Goal: Check status: Check status

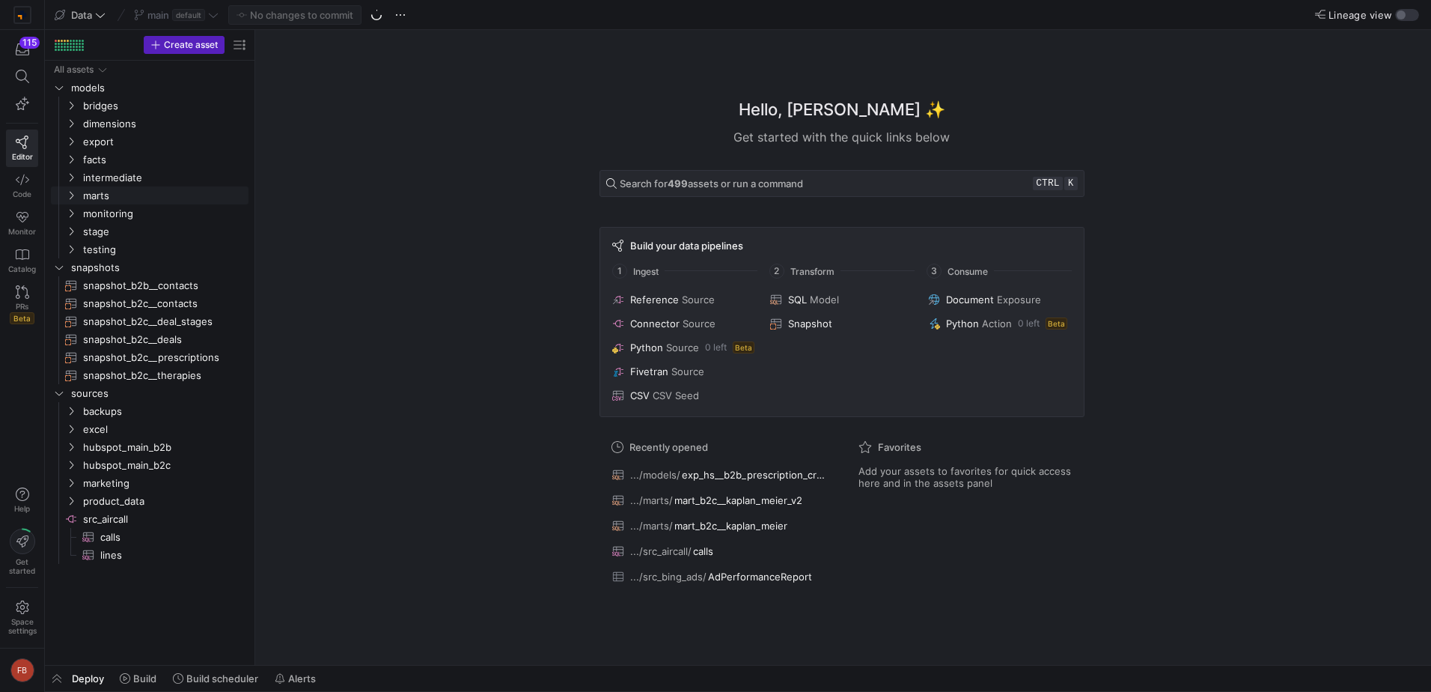
click at [146, 199] on span "marts" at bounding box center [164, 195] width 163 height 17
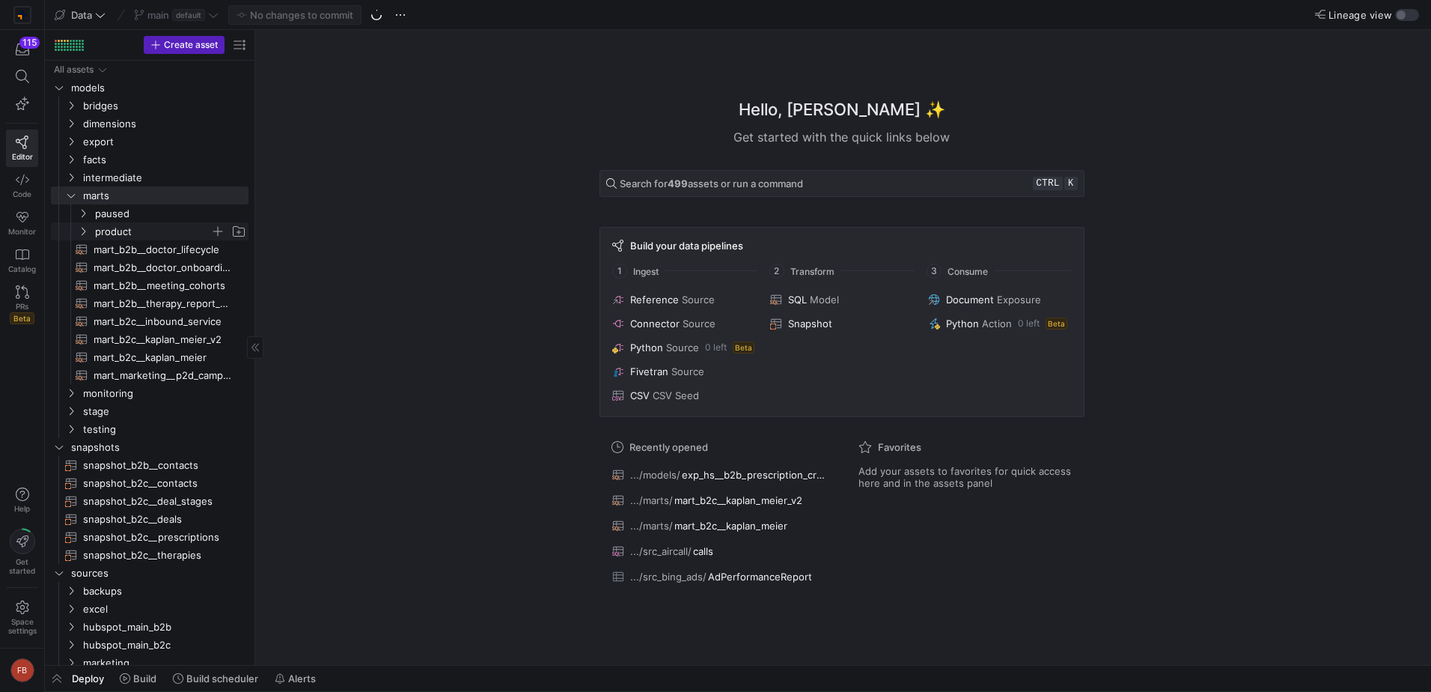
click at [142, 225] on span "product" at bounding box center [152, 231] width 115 height 17
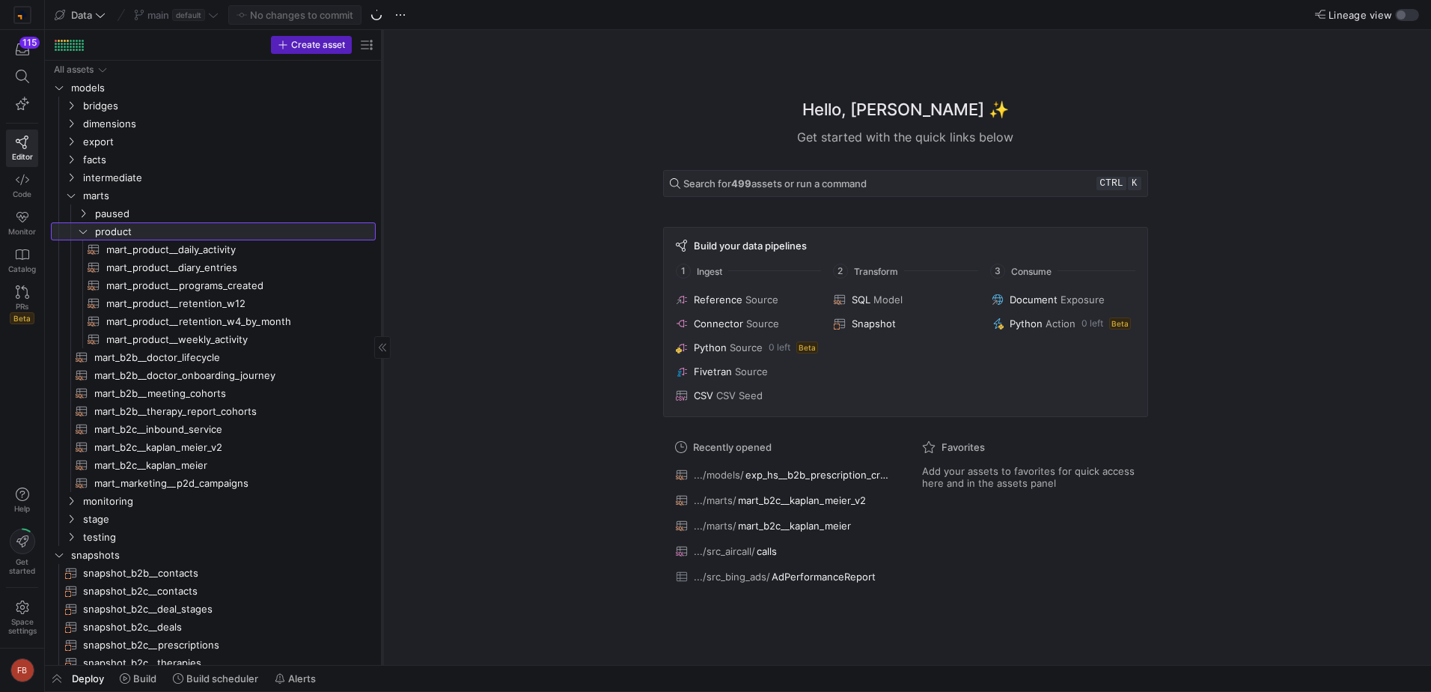
drag, startPoint x: 255, startPoint y: 282, endPoint x: 382, endPoint y: 277, distance: 127.4
click at [382, 277] on div at bounding box center [382, 347] width 1 height 635
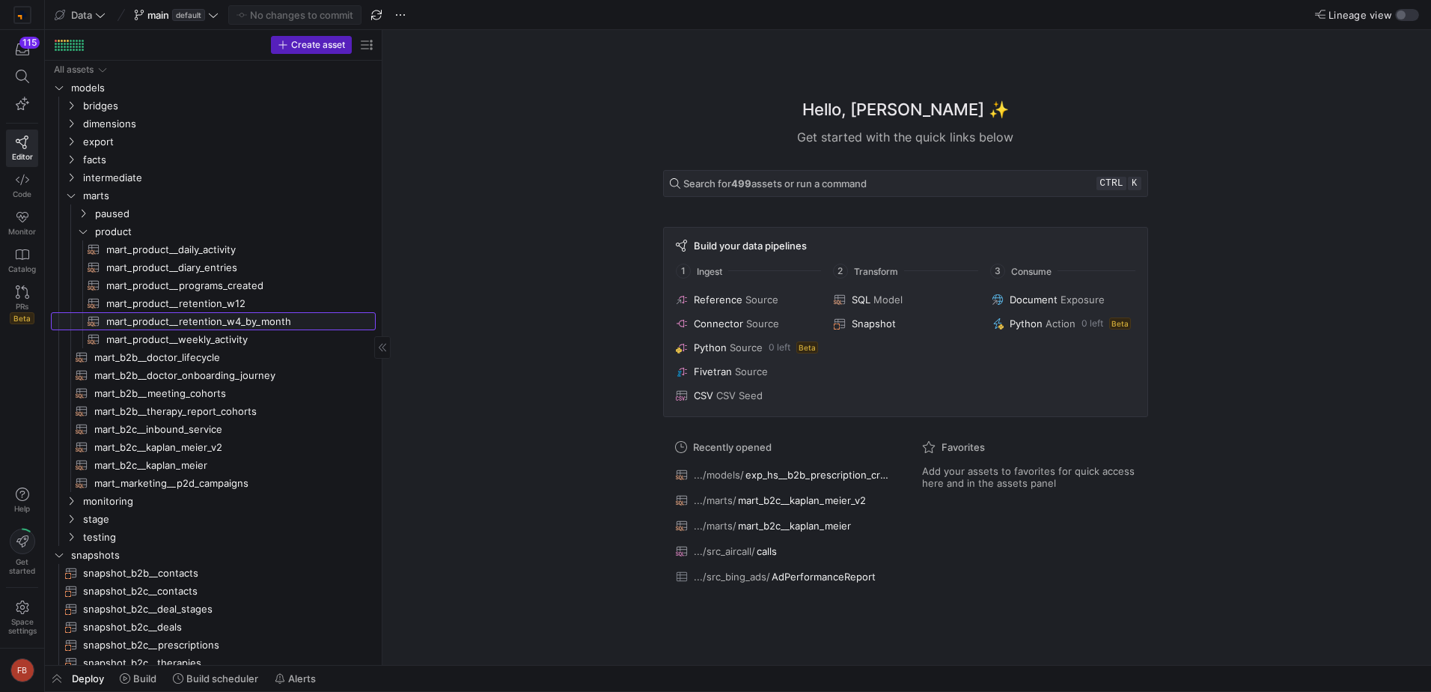
click at [252, 322] on span "mart_product__retention_w4_by_month​​​​​​​​​​" at bounding box center [232, 321] width 252 height 17
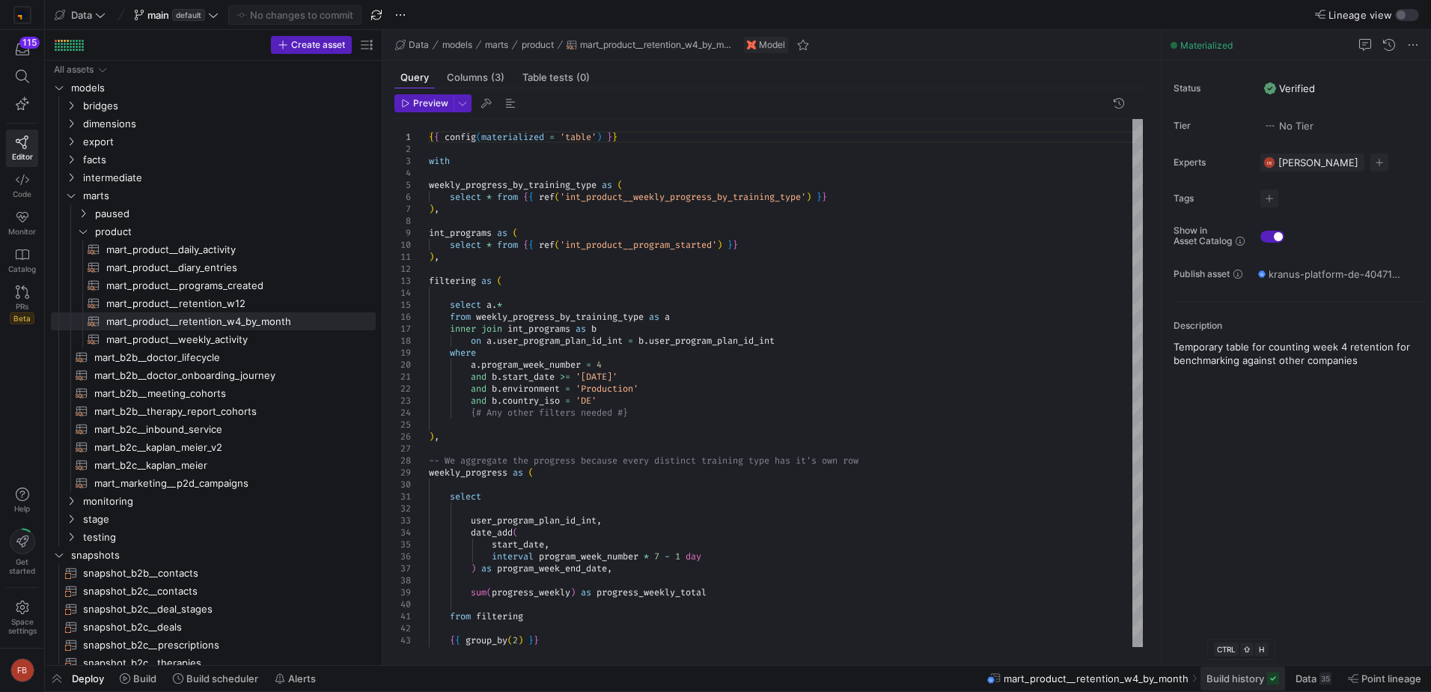
click at [1235, 681] on span "Build history" at bounding box center [1236, 678] width 58 height 12
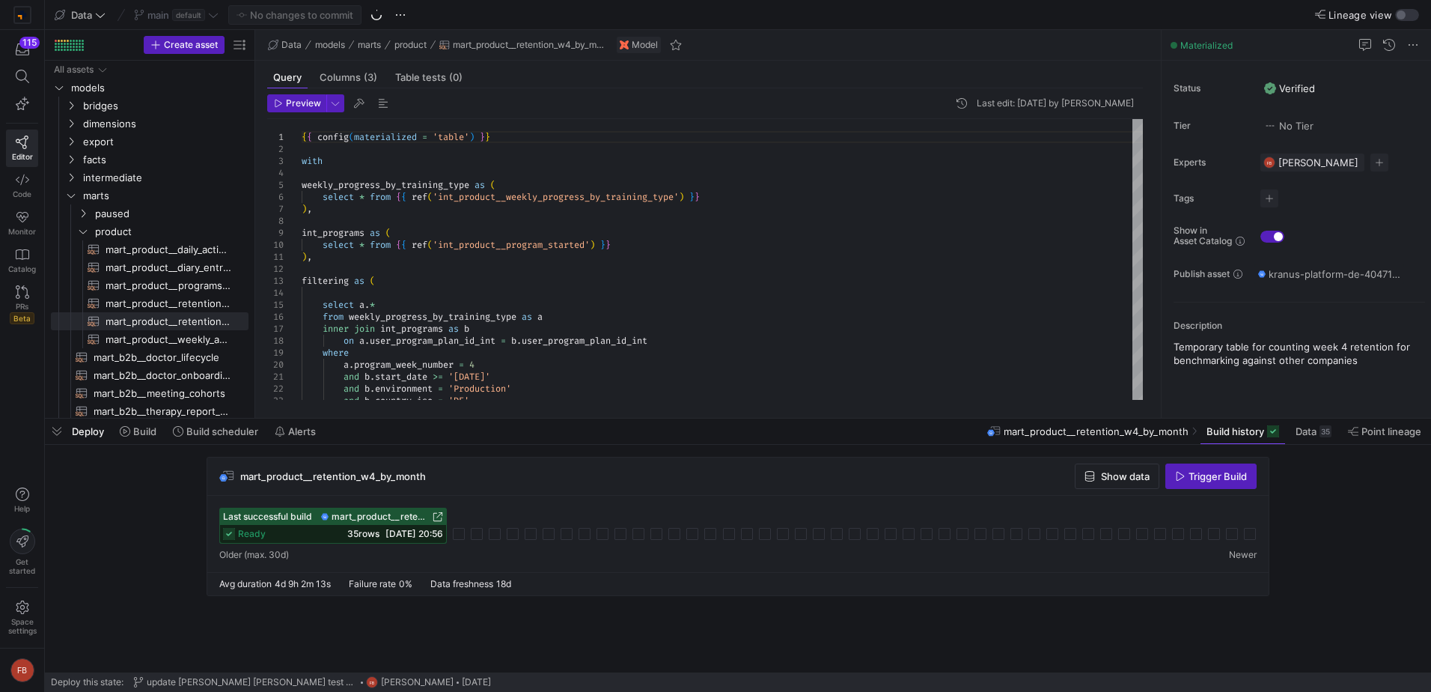
click at [1205, 459] on div "mart_product__retention_w4_by_month Show data Trigger Build" at bounding box center [738, 476] width 1062 height 38
click at [1213, 484] on span "button" at bounding box center [1211, 476] width 90 height 24
click at [461, 535] on span "12/09/25, 17:07" at bounding box center [433, 533] width 56 height 11
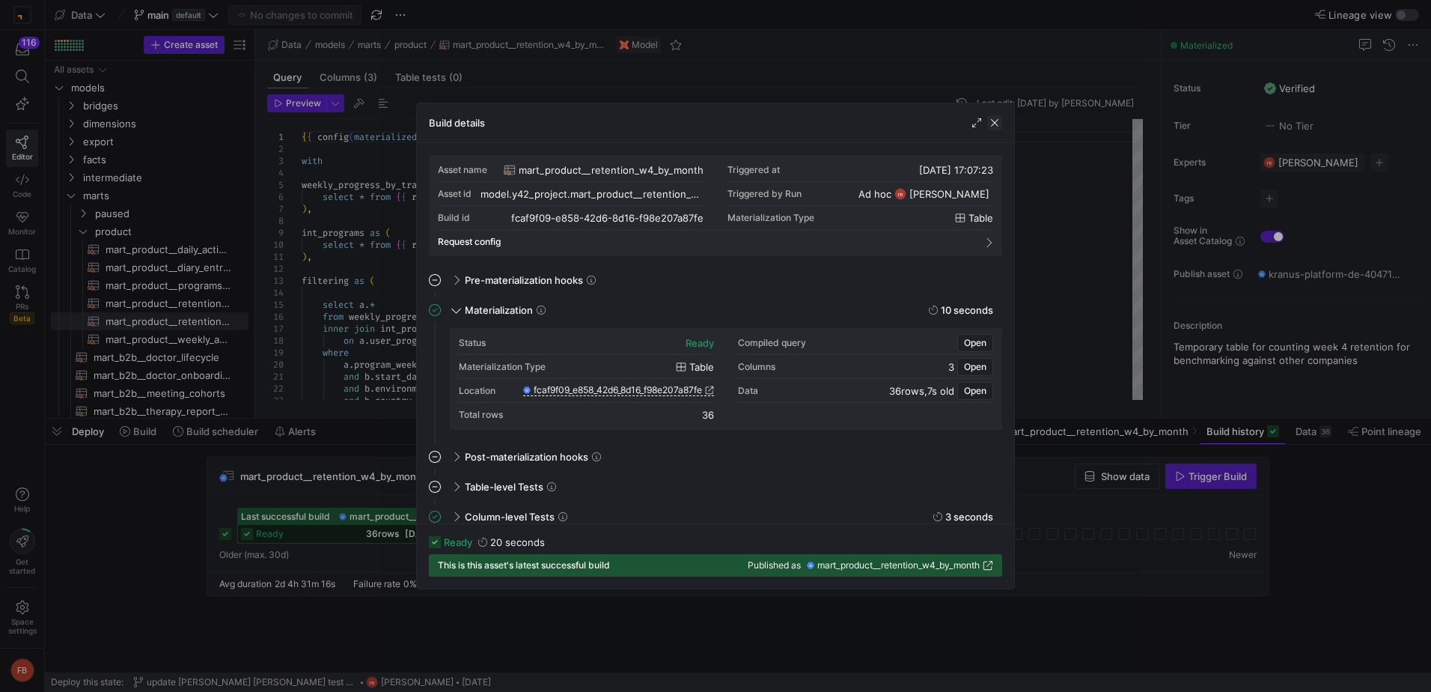
click at [1000, 124] on span "button" at bounding box center [994, 122] width 15 height 15
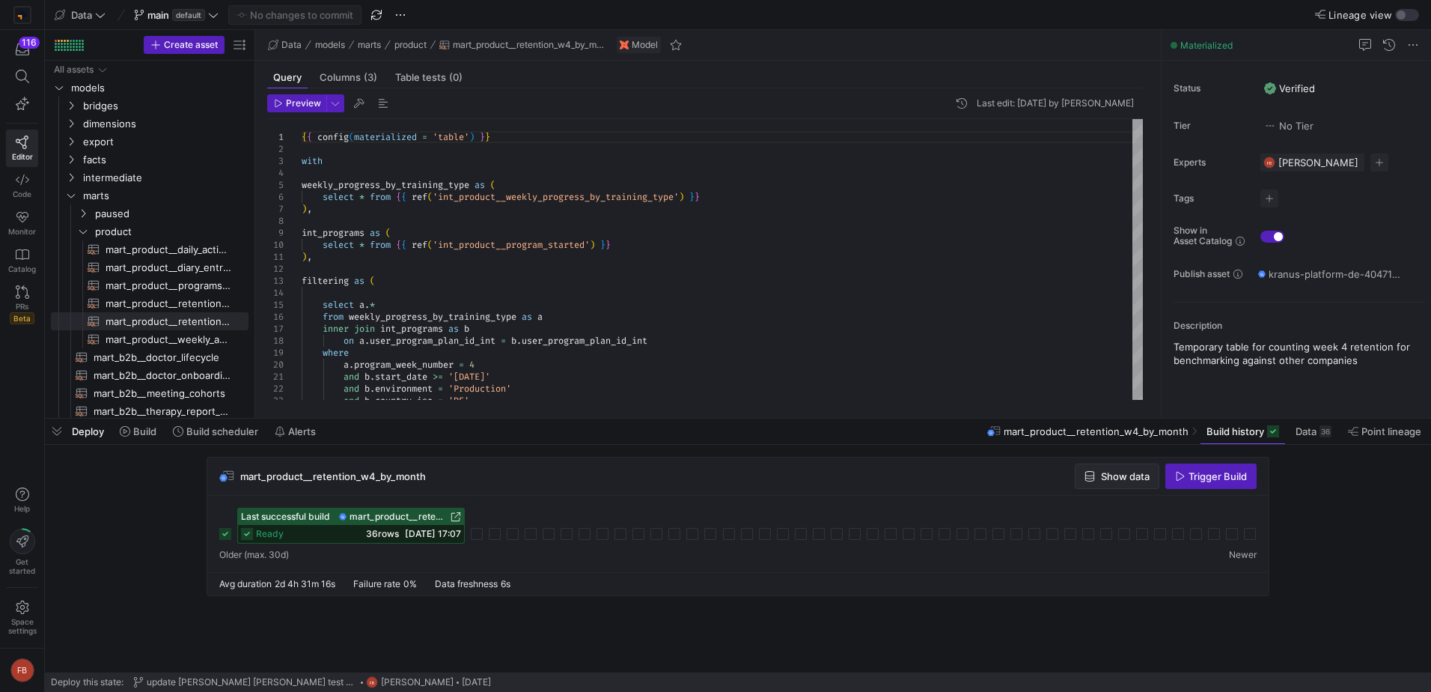
click at [1125, 473] on span "Show data" at bounding box center [1125, 476] width 49 height 12
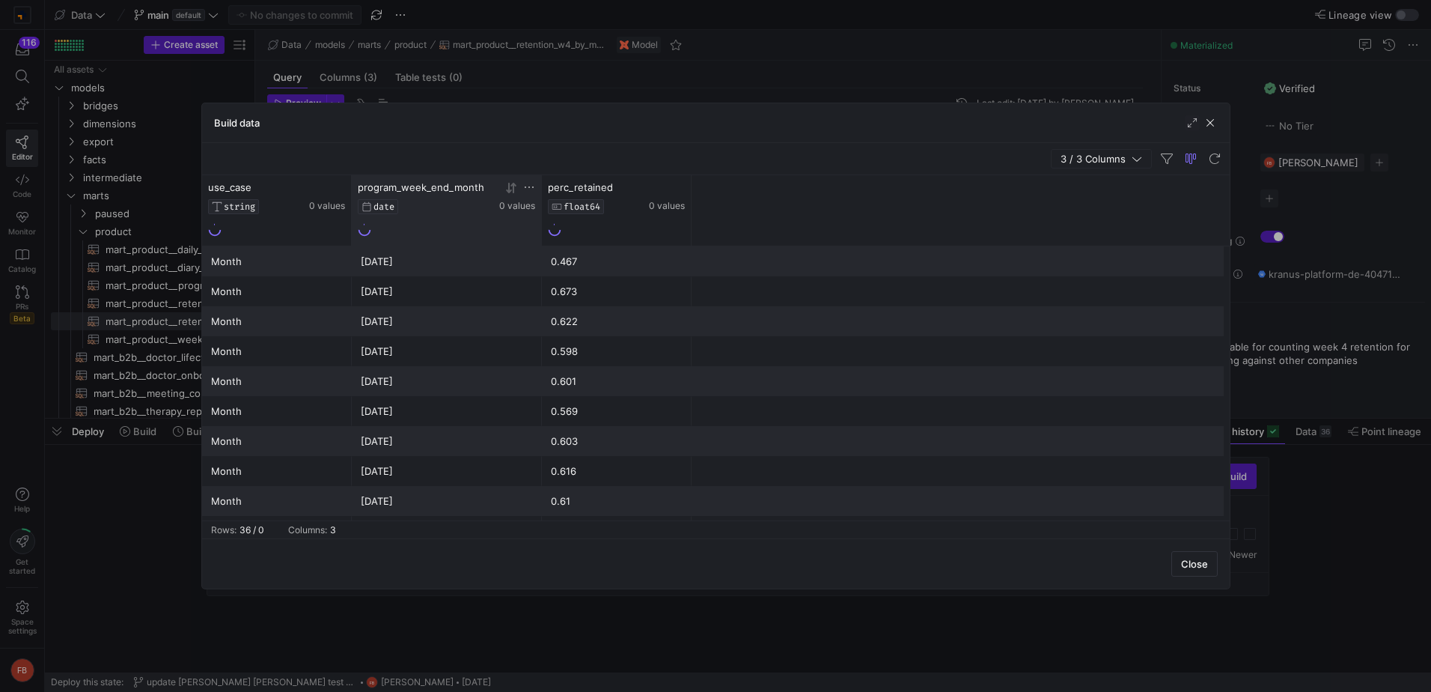
click at [508, 188] on icon at bounding box center [508, 188] width 5 height 10
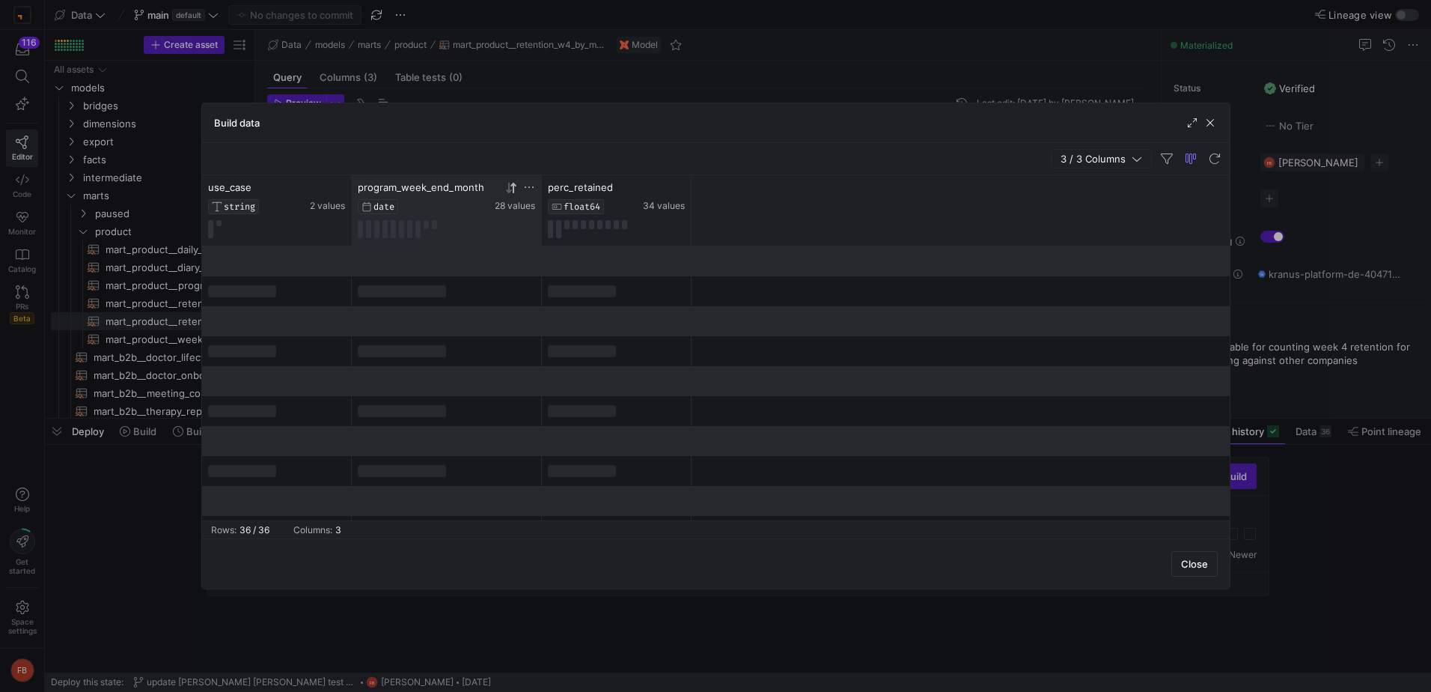
click at [506, 189] on icon at bounding box center [511, 188] width 12 height 12
click at [212, 228] on button at bounding box center [210, 229] width 5 height 18
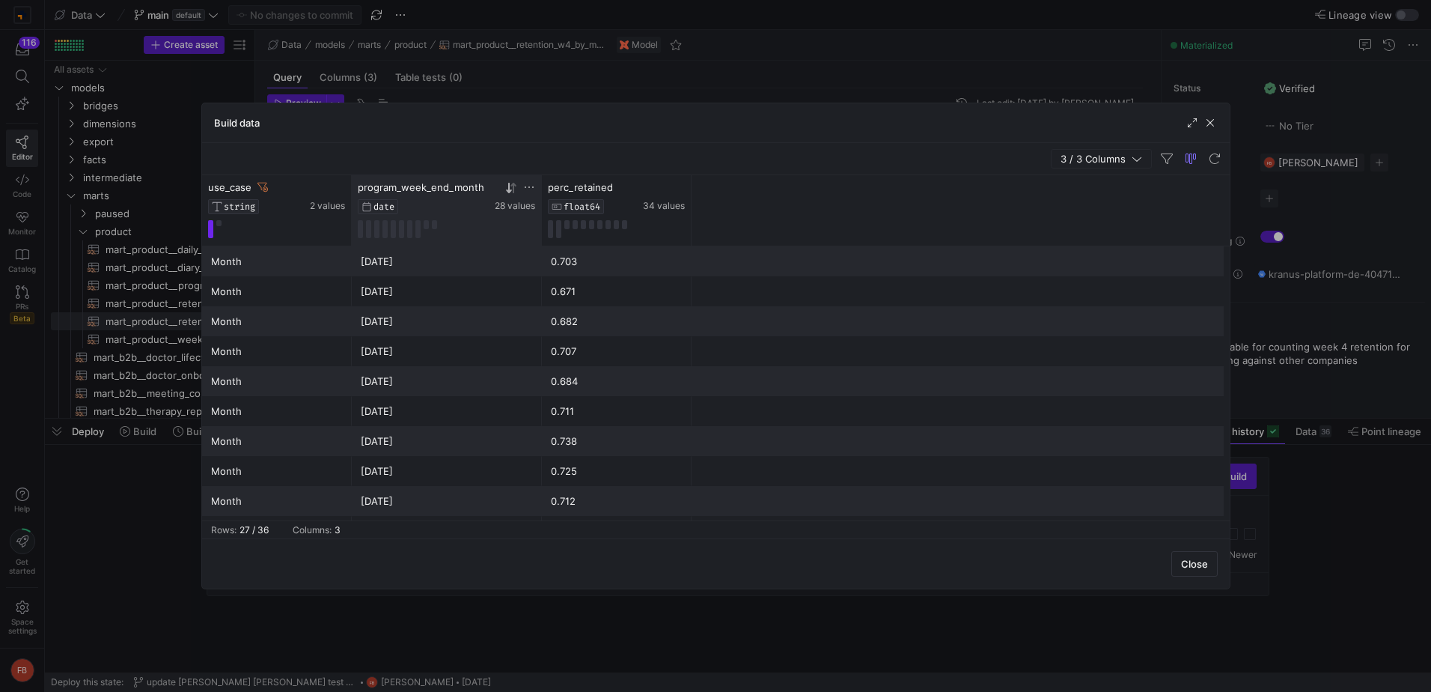
click at [607, 264] on div "0.703" at bounding box center [617, 261] width 132 height 29
click at [216, 221] on button at bounding box center [218, 223] width 5 height 6
